Goal: Transaction & Acquisition: Purchase product/service

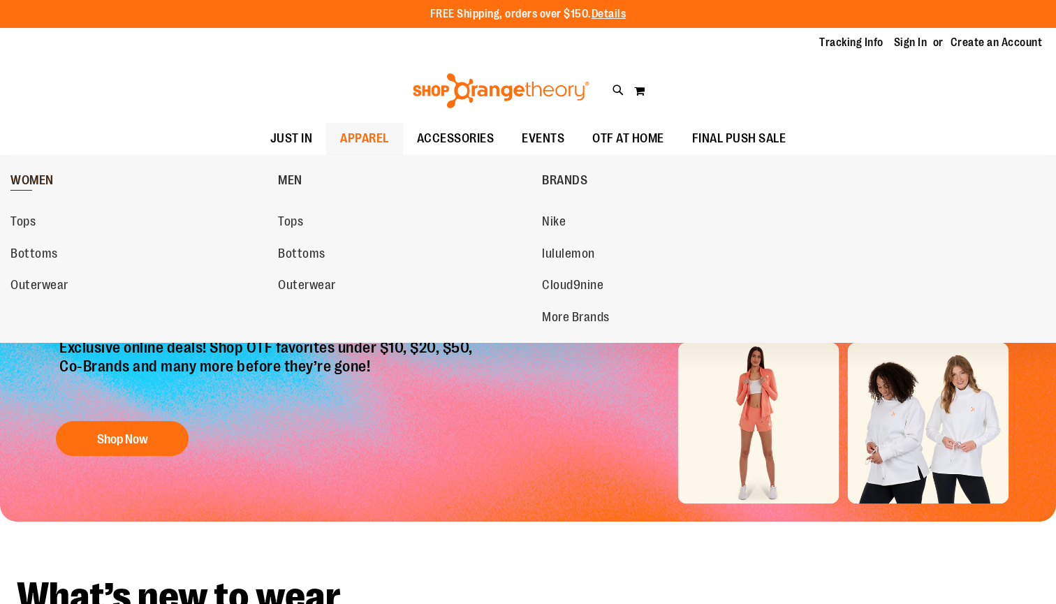
click at [15, 176] on span "WOMEN" at bounding box center [31, 181] width 43 height 17
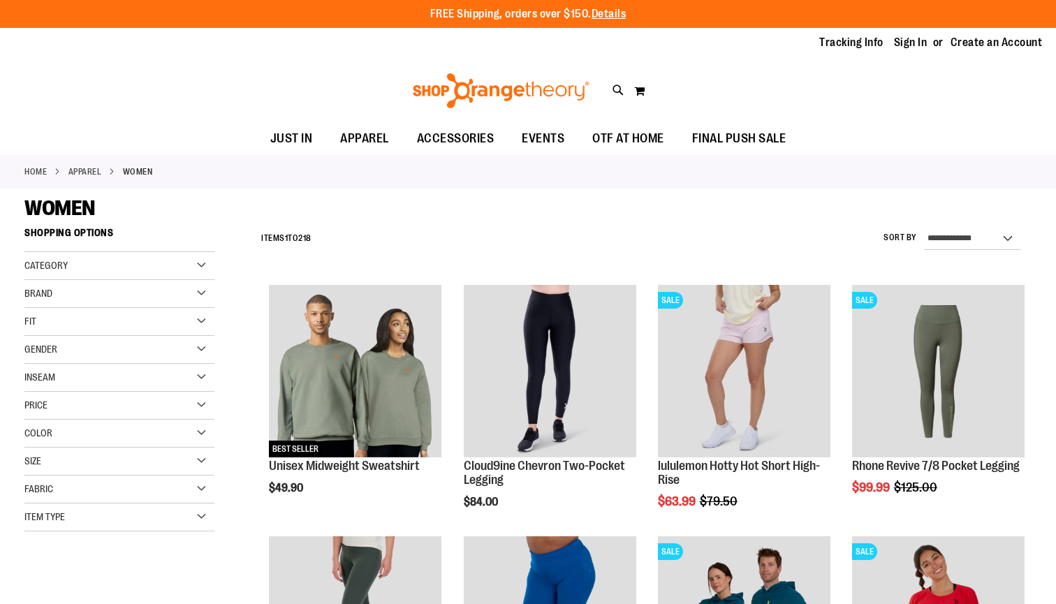
click at [96, 344] on div "Gender" at bounding box center [119, 350] width 190 height 28
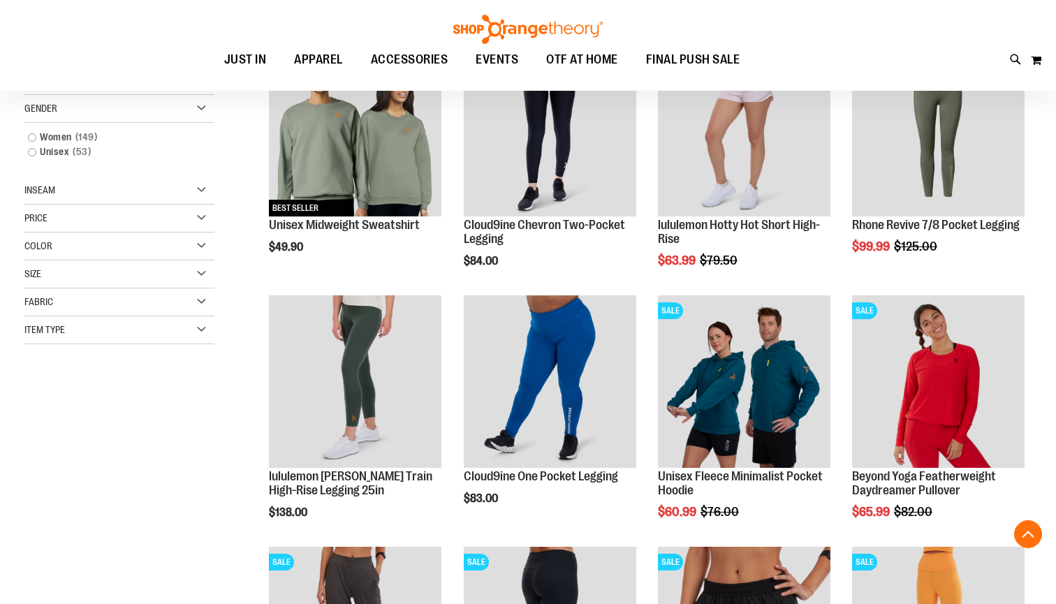
scroll to position [241, 0]
click at [201, 275] on div "Size" at bounding box center [119, 274] width 190 height 28
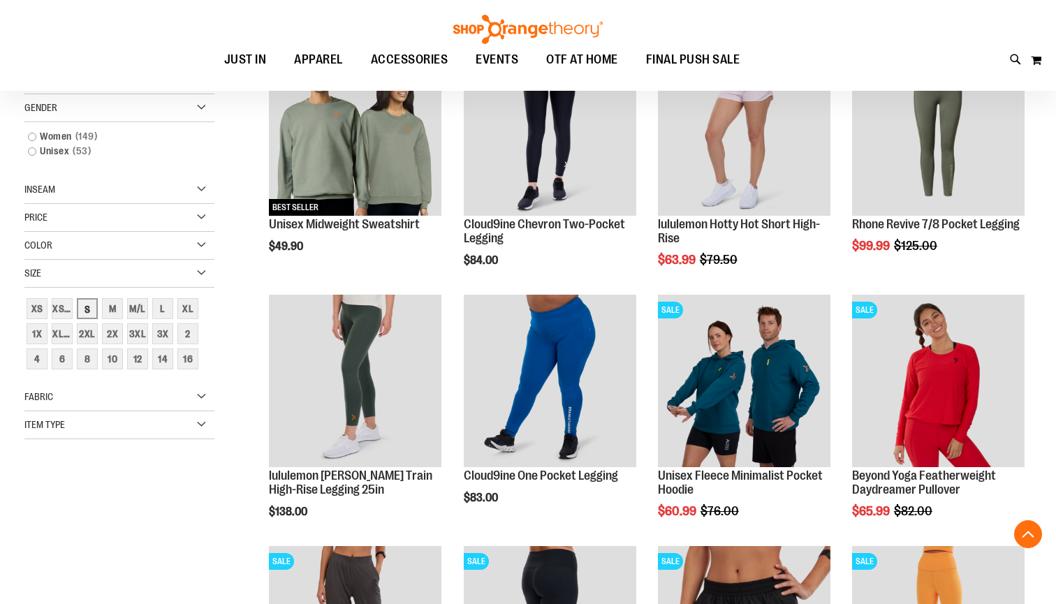
click at [87, 311] on div "S" at bounding box center [87, 308] width 21 height 21
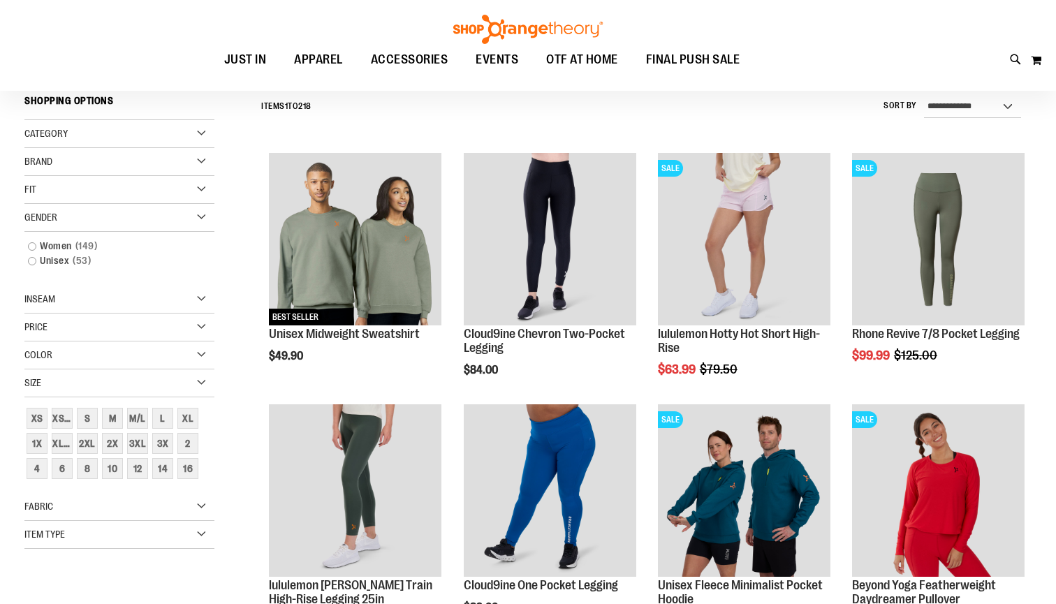
scroll to position [130, 0]
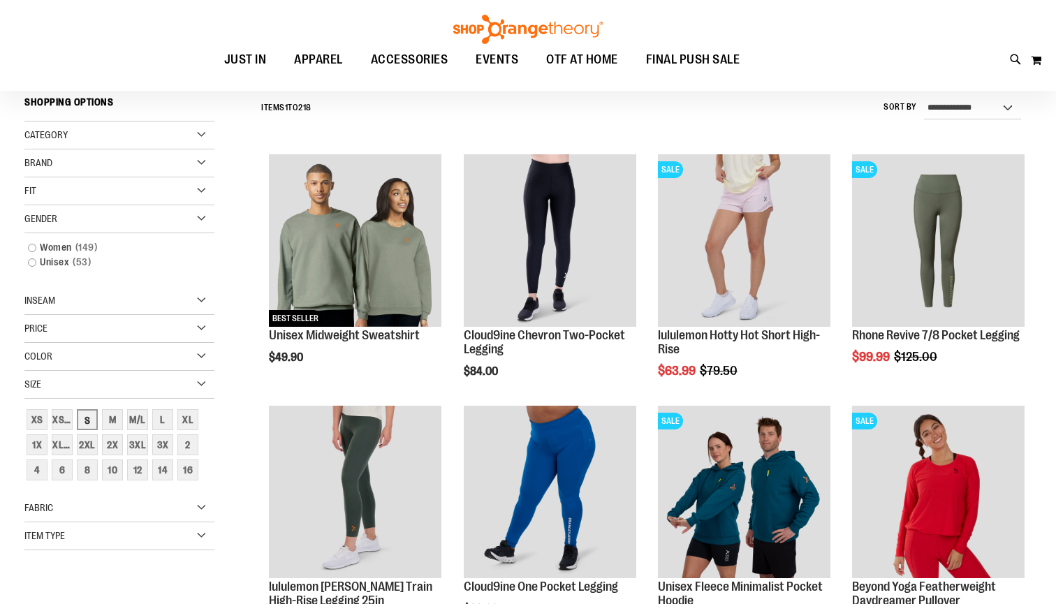
click at [89, 423] on div "S" at bounding box center [87, 419] width 21 height 21
click at [36, 470] on div "4" at bounding box center [37, 470] width 21 height 21
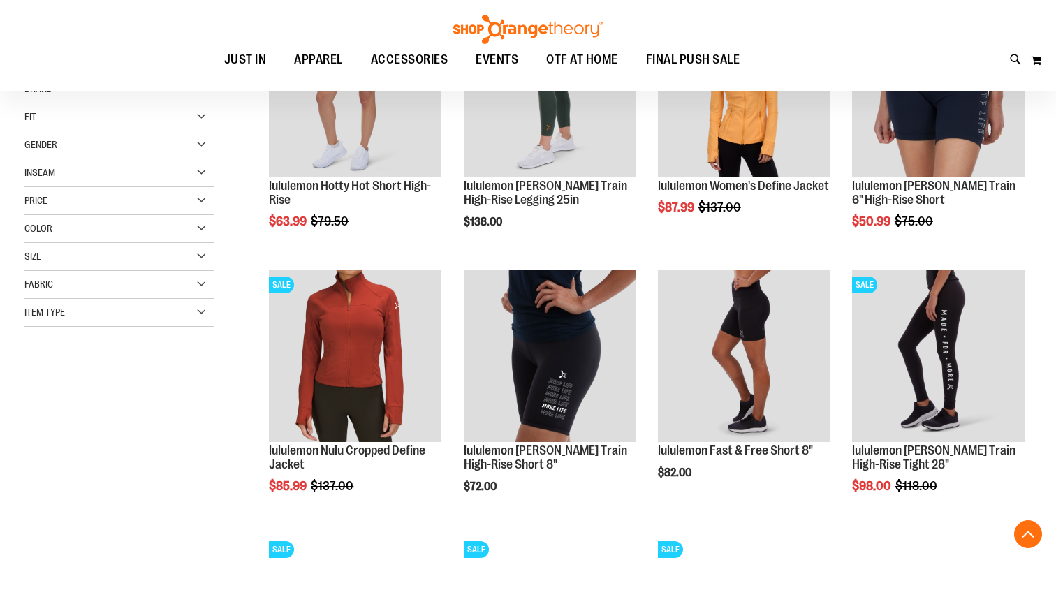
scroll to position [281, 0]
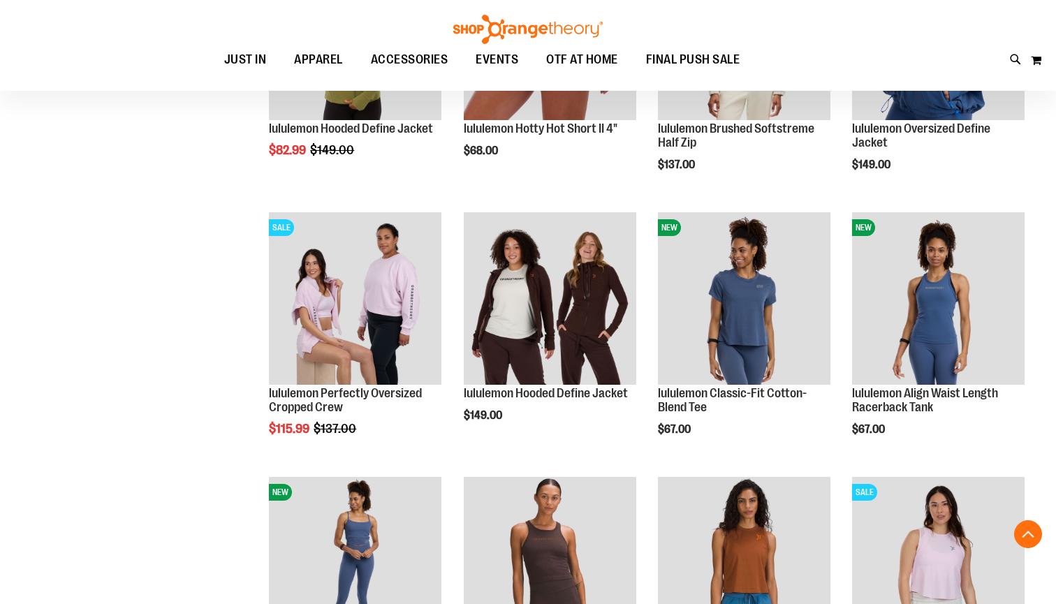
scroll to position [1132, 0]
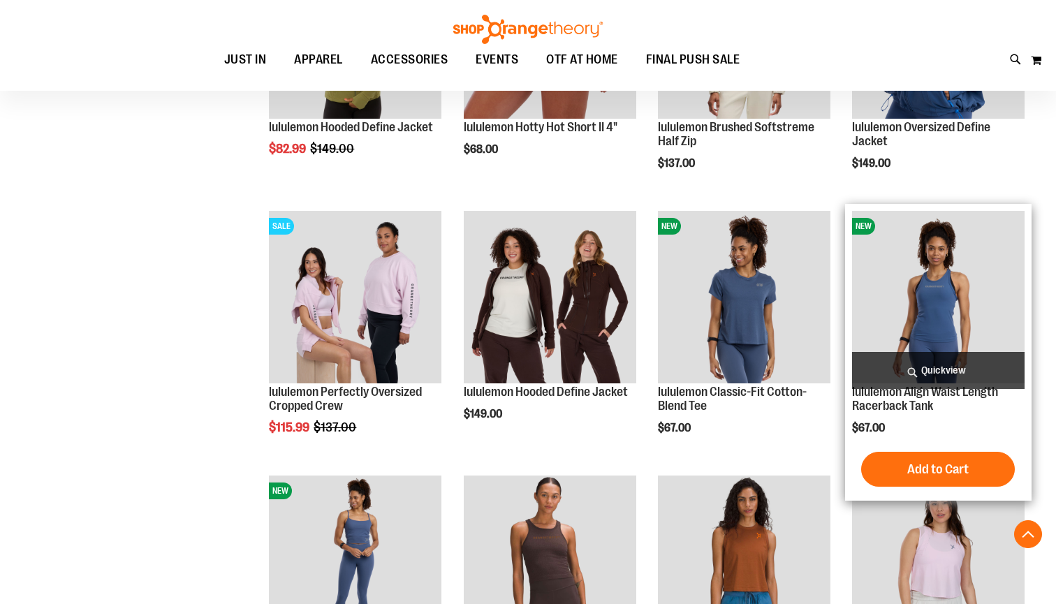
click at [924, 296] on img "product" at bounding box center [938, 297] width 173 height 173
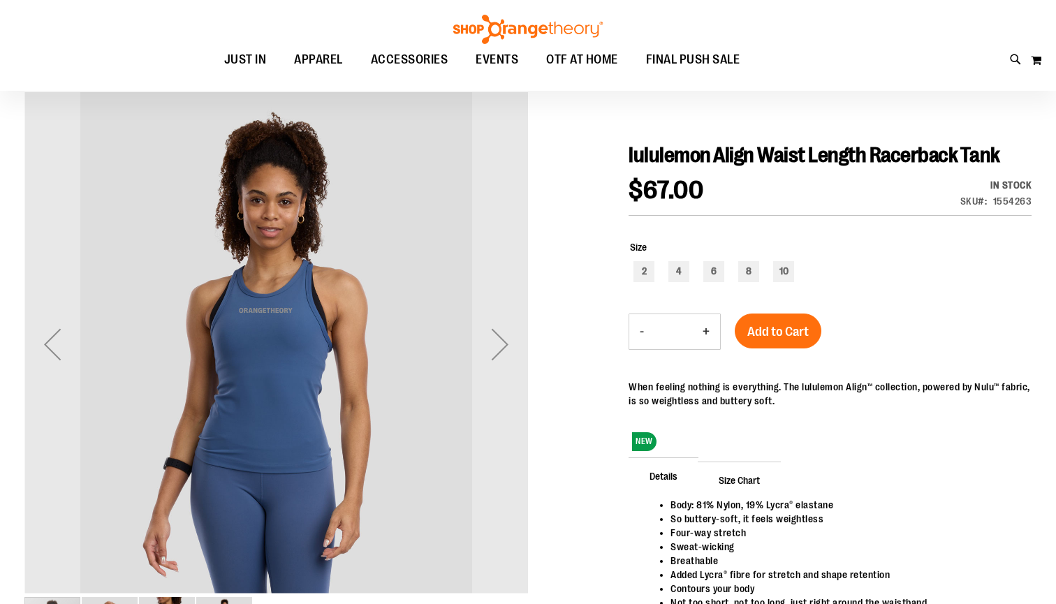
scroll to position [117, 0]
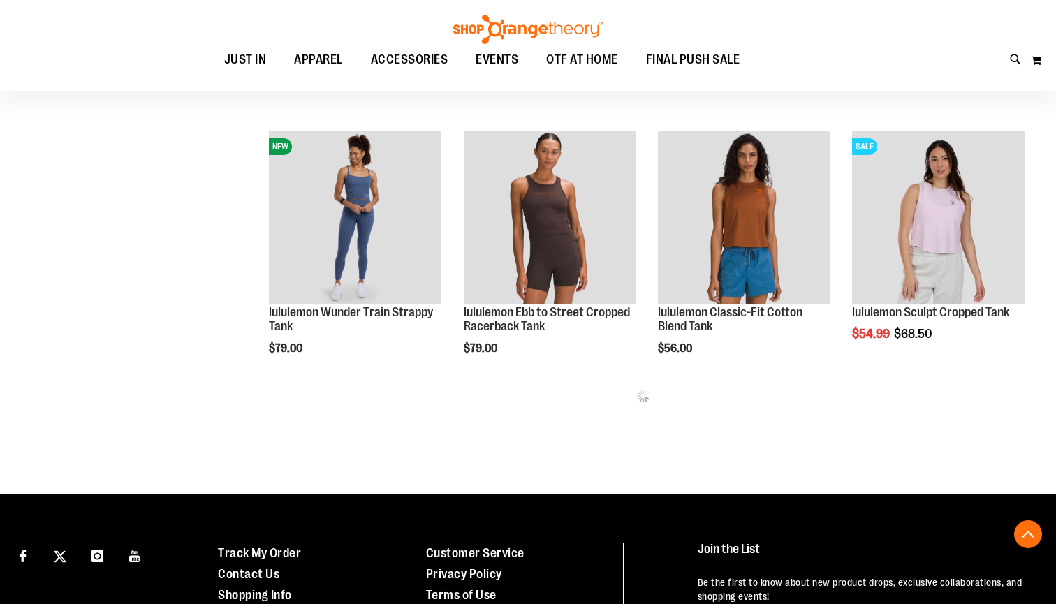
scroll to position [517, 0]
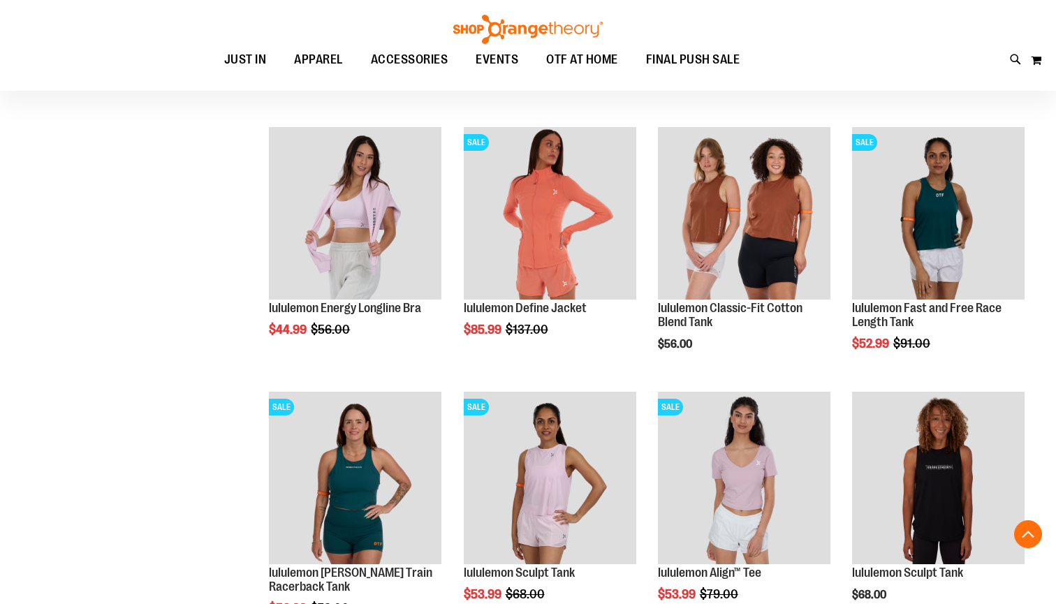
scroll to position [796, 0]
